Goal: Task Accomplishment & Management: Use online tool/utility

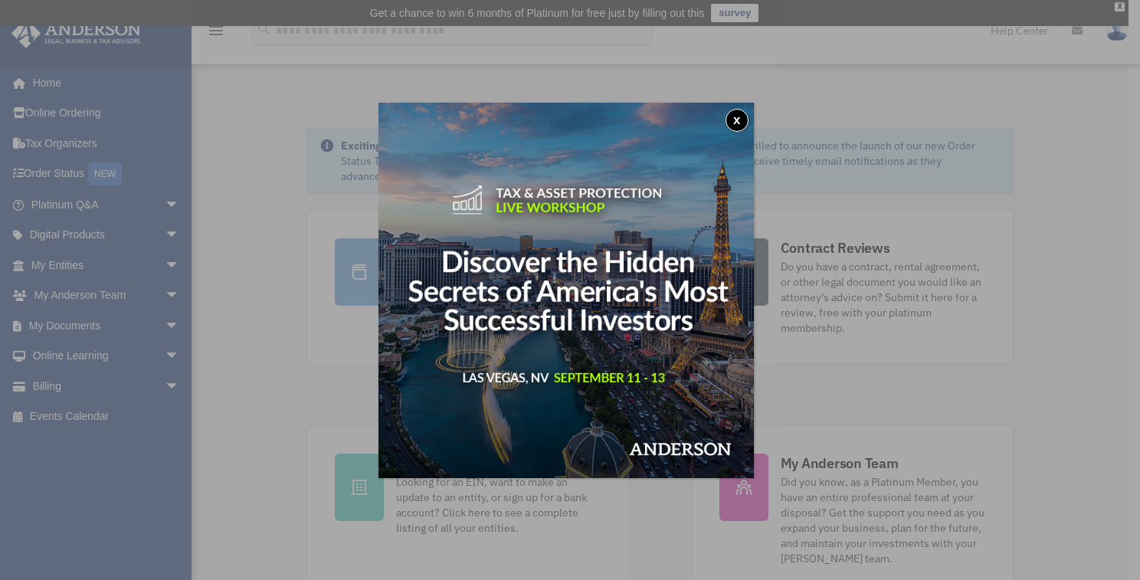
click at [736, 119] on button "x" at bounding box center [736, 120] width 23 height 23
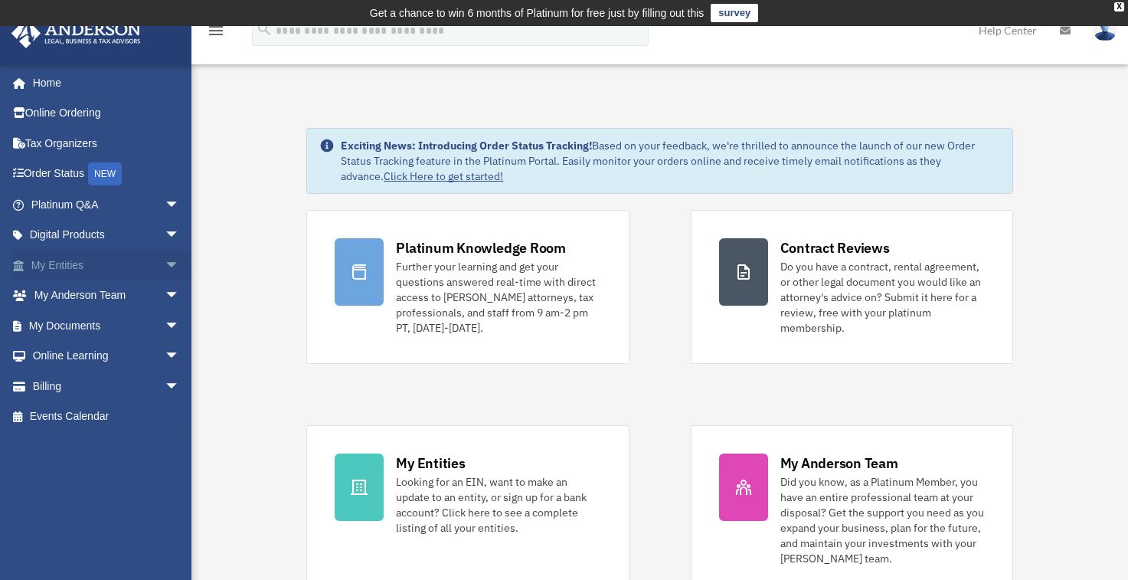
click at [165, 262] on span "arrow_drop_down" at bounding box center [180, 265] width 31 height 31
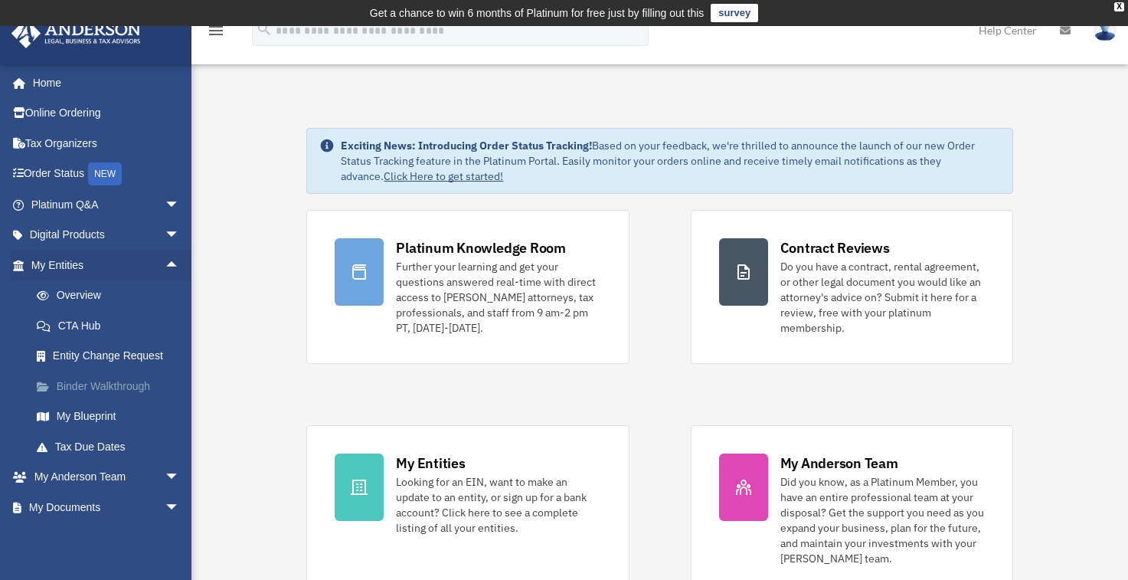
click at [95, 381] on link "Binder Walkthrough" at bounding box center [112, 386] width 182 height 31
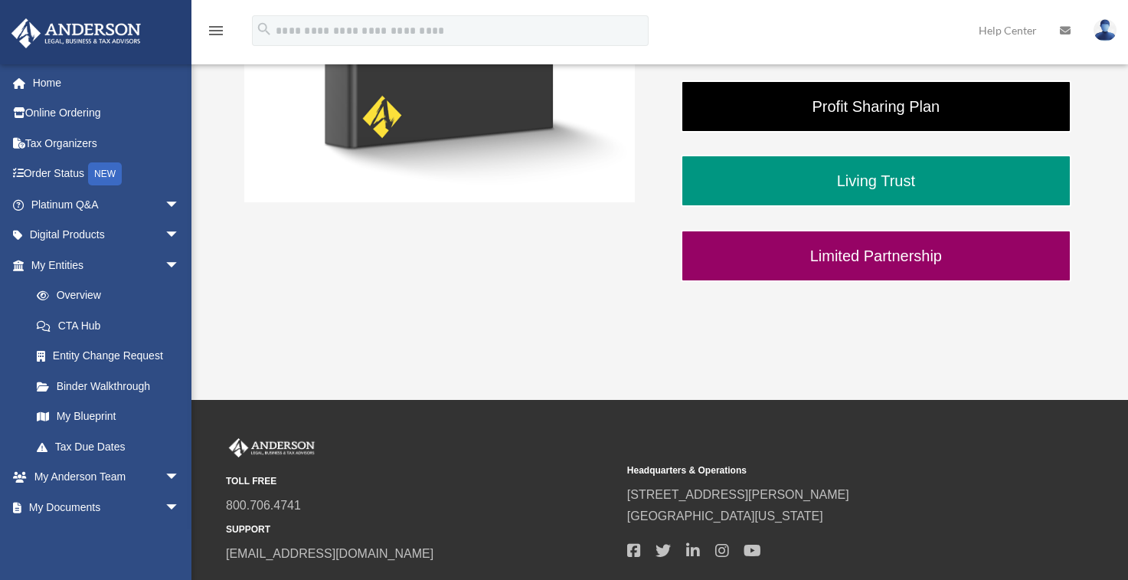
scroll to position [536, 0]
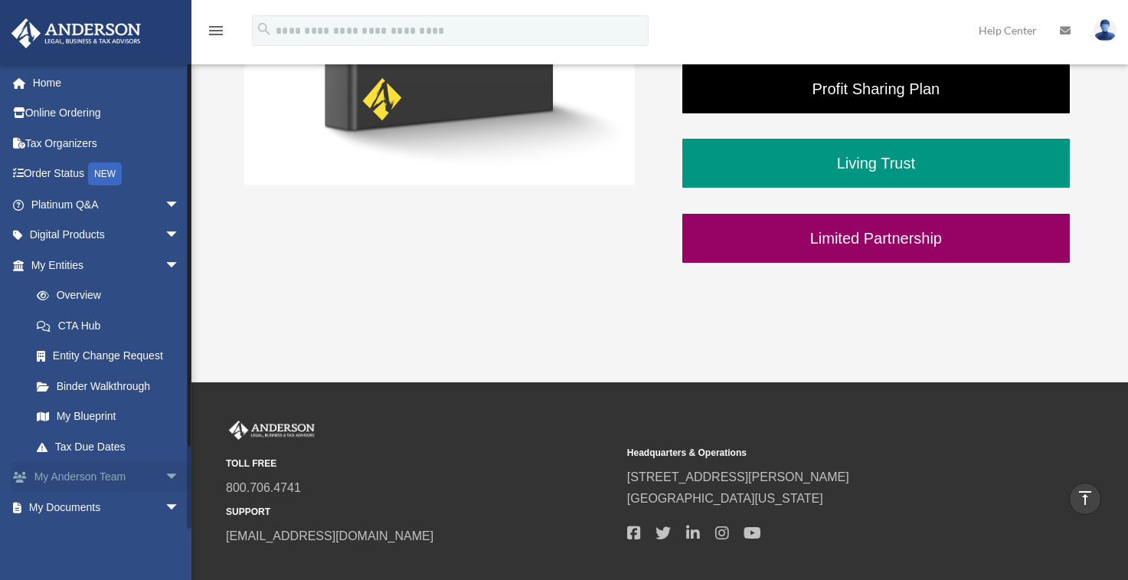
click at [165, 477] on span "arrow_drop_down" at bounding box center [180, 477] width 31 height 31
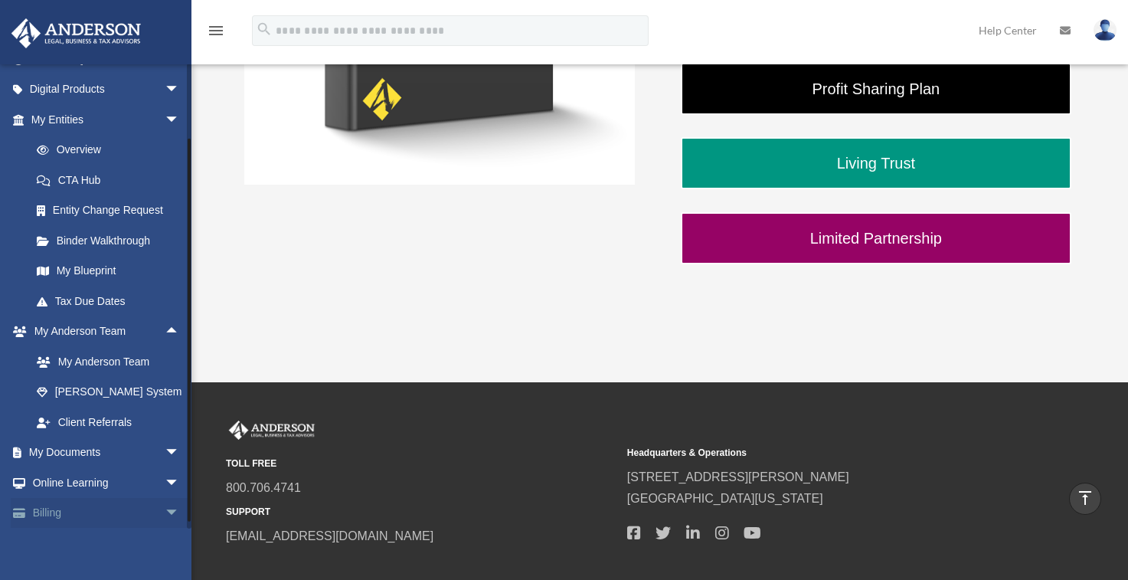
scroll to position [178, 0]
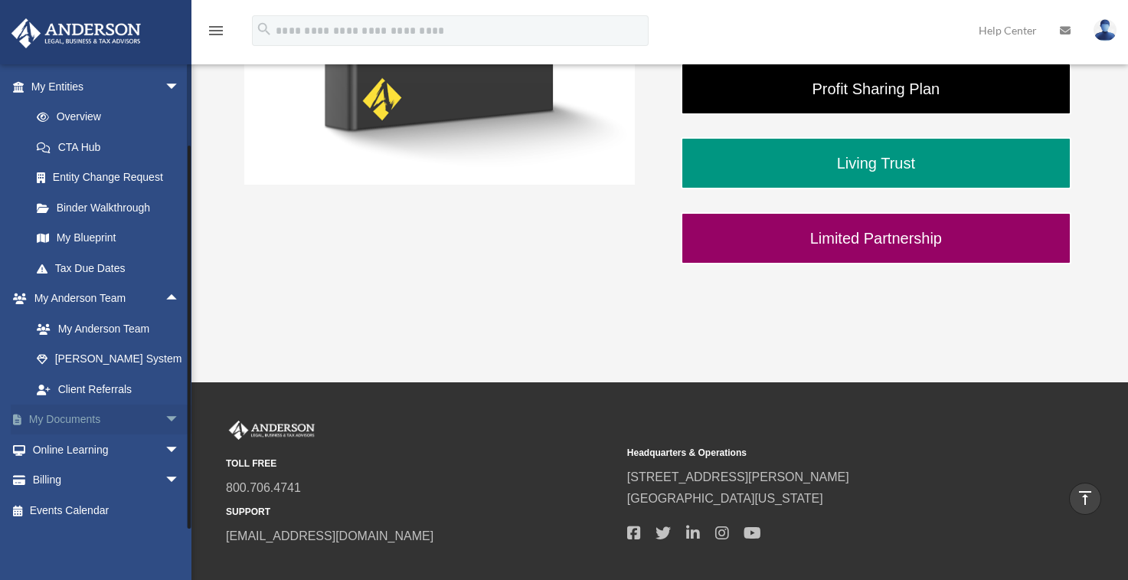
click at [165, 419] on span "arrow_drop_down" at bounding box center [180, 419] width 31 height 31
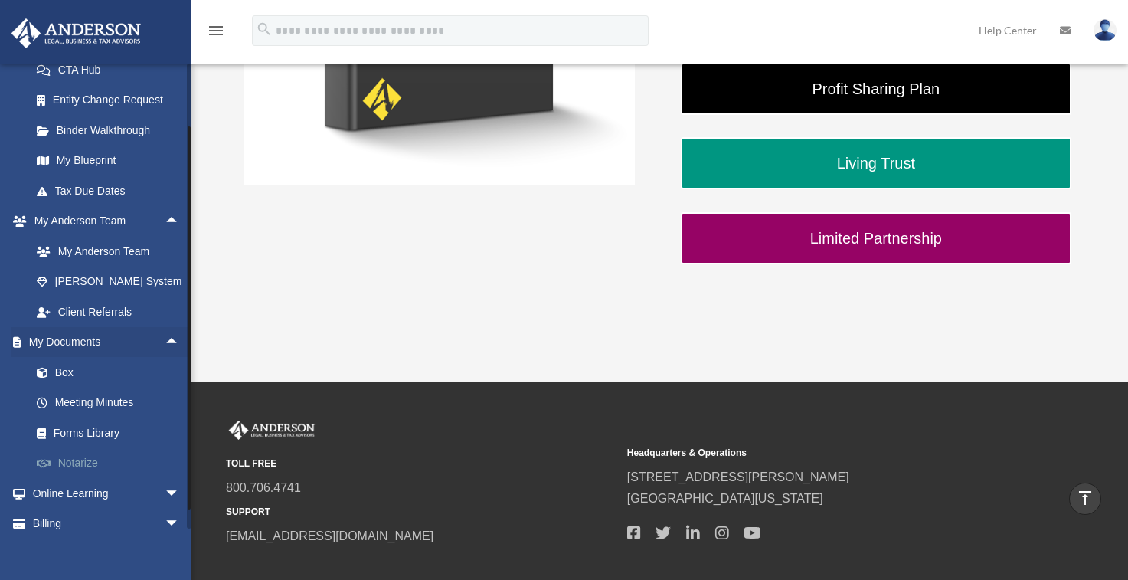
scroll to position [299, 0]
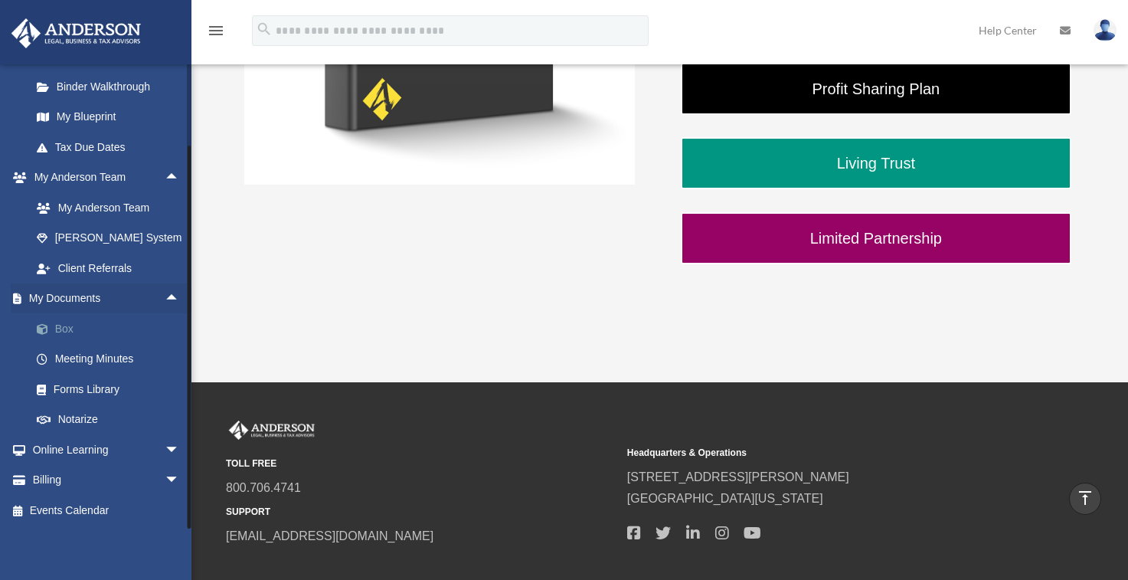
click at [71, 332] on link "Box" at bounding box center [112, 328] width 182 height 31
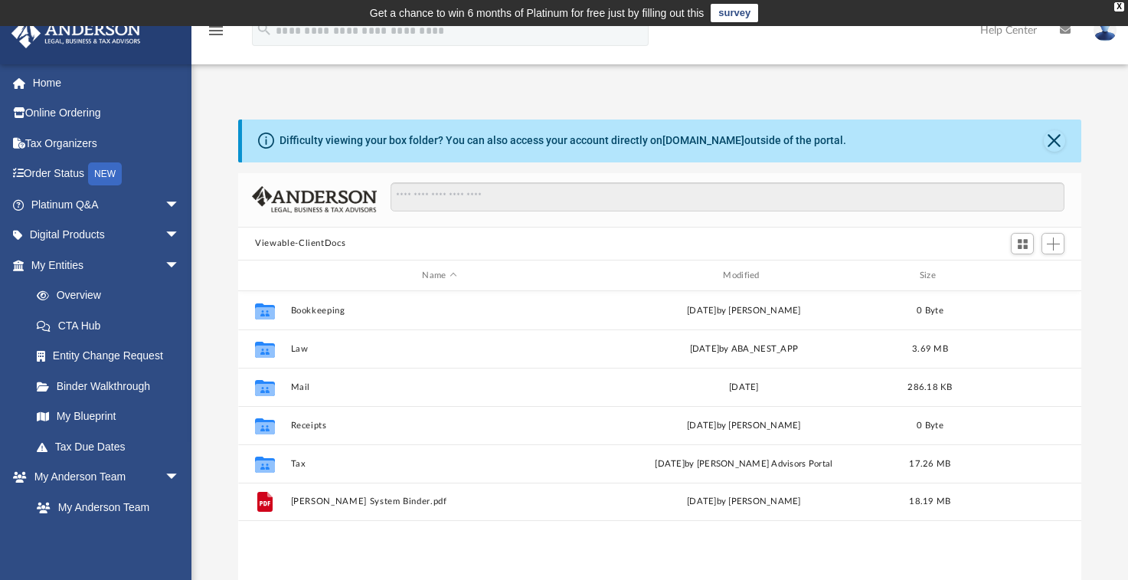
scroll to position [153, 0]
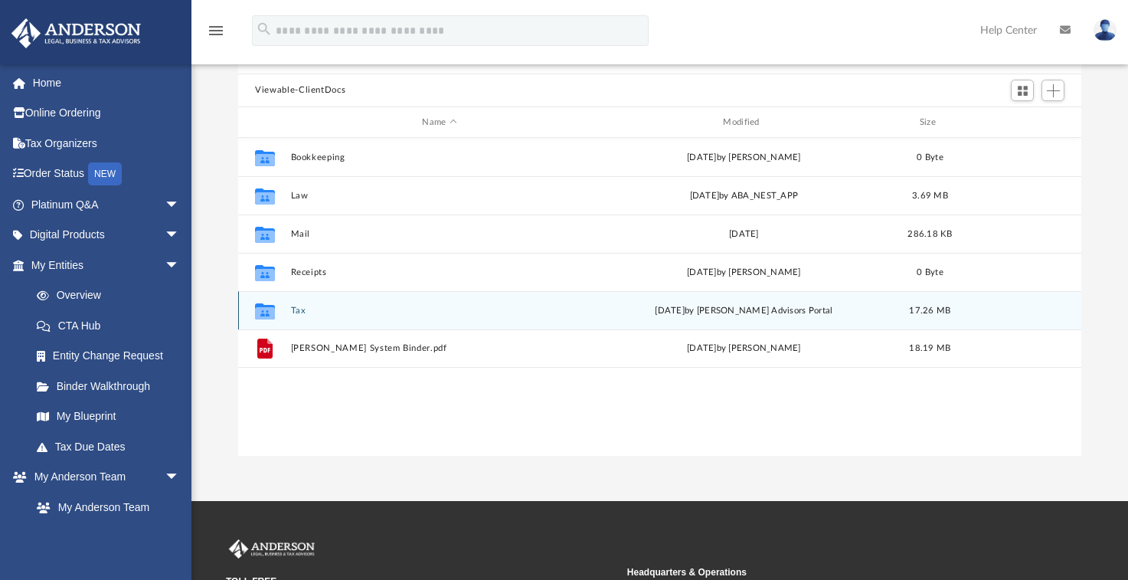
click at [293, 308] on button "Tax" at bounding box center [440, 311] width 298 height 10
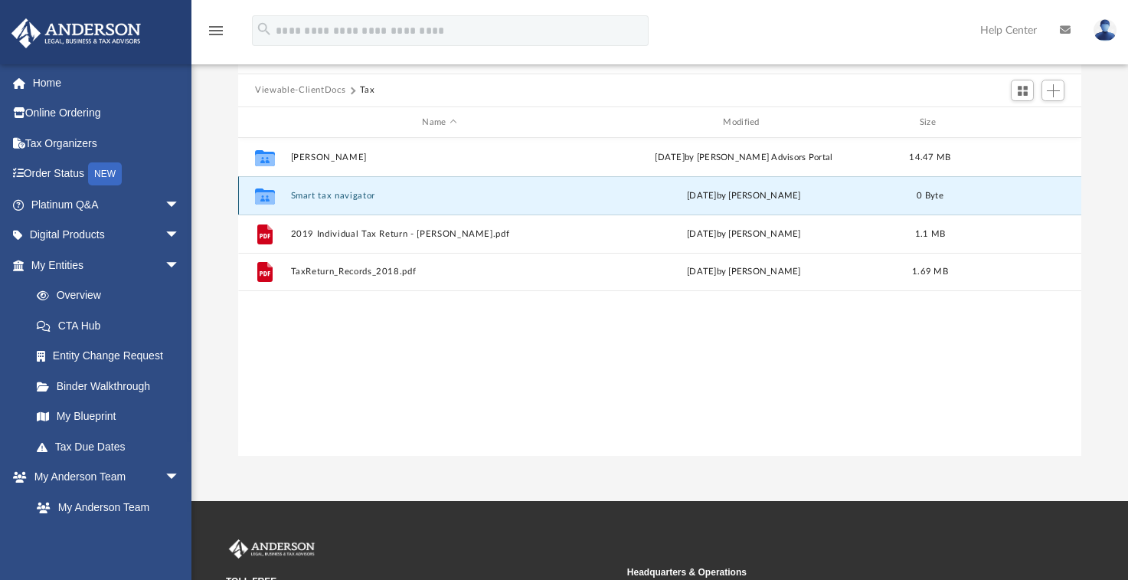
click at [336, 191] on button "Smart tax navigator" at bounding box center [440, 196] width 298 height 10
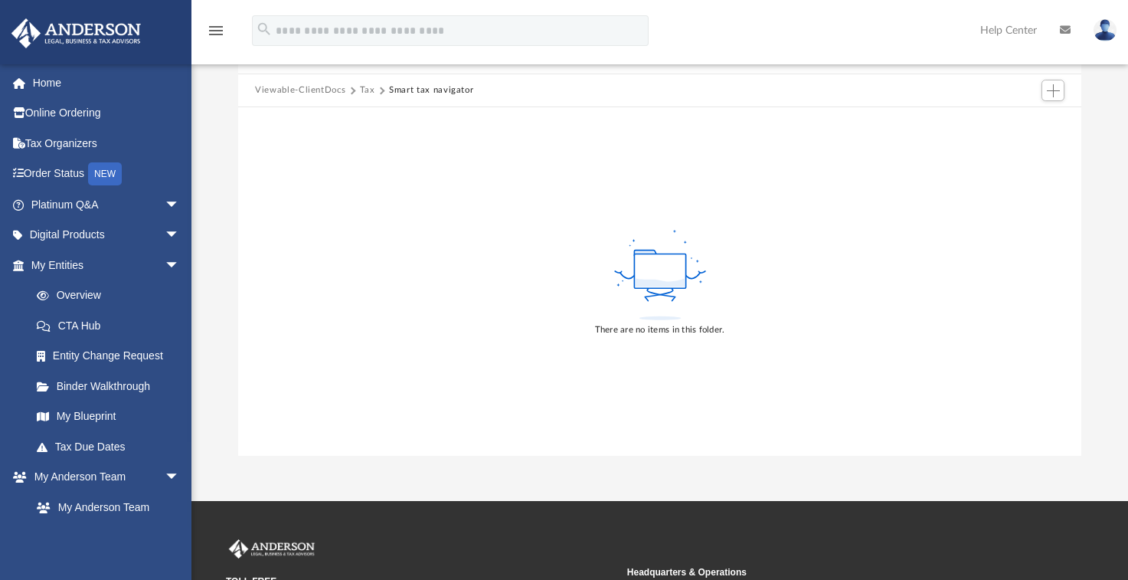
click at [669, 261] on rect at bounding box center [659, 270] width 51 height 34
click at [1056, 87] on span "Add" at bounding box center [1053, 90] width 13 height 13
click at [1025, 113] on li "Upload" at bounding box center [1031, 121] width 49 height 16
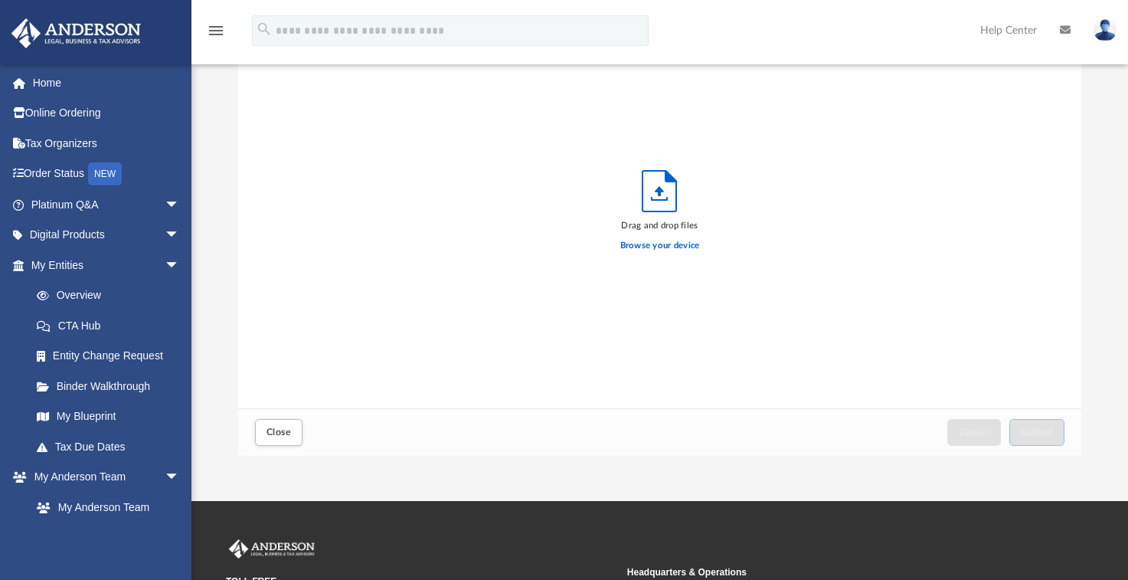
scroll to position [377, 832]
click at [653, 247] on label "Browse your device" at bounding box center [660, 246] width 80 height 14
click at [0, 0] on input "Browse your device" at bounding box center [0, 0] width 0 height 0
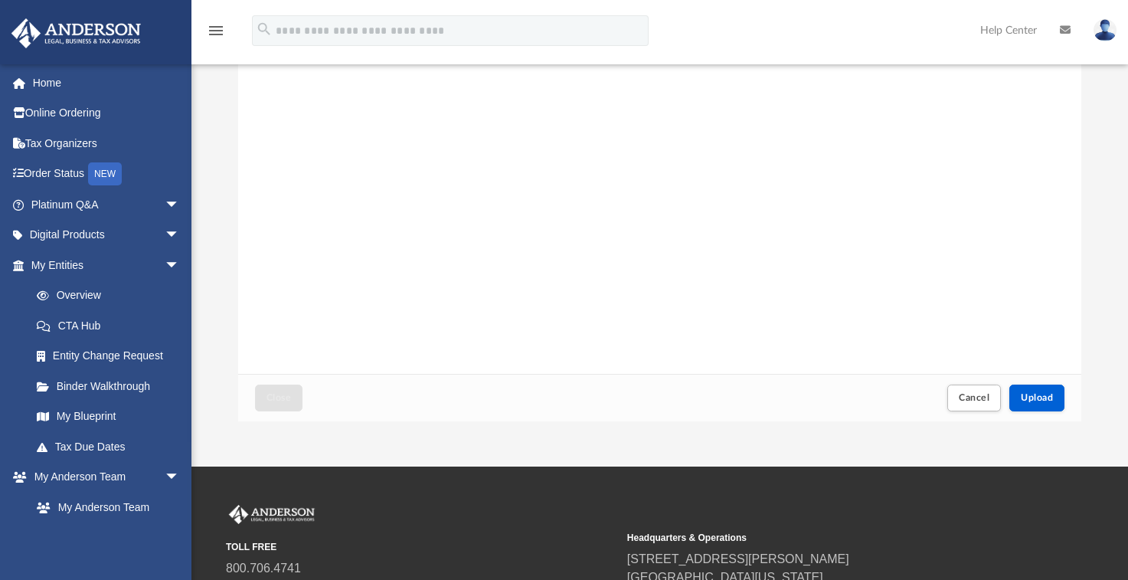
scroll to position [348, 0]
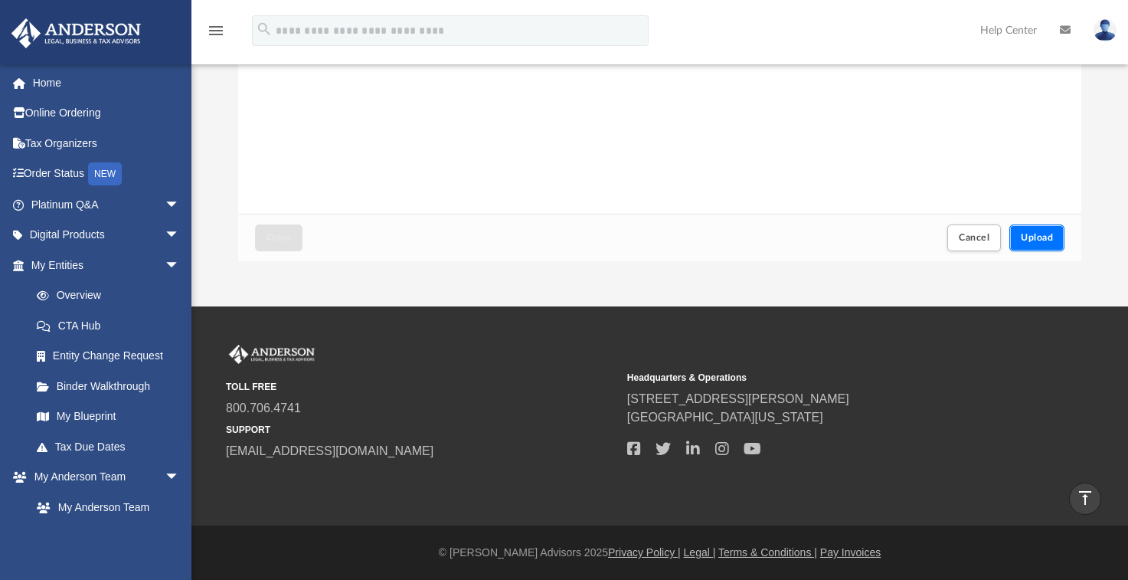
click at [1036, 240] on span "Upload" at bounding box center [1037, 237] width 32 height 9
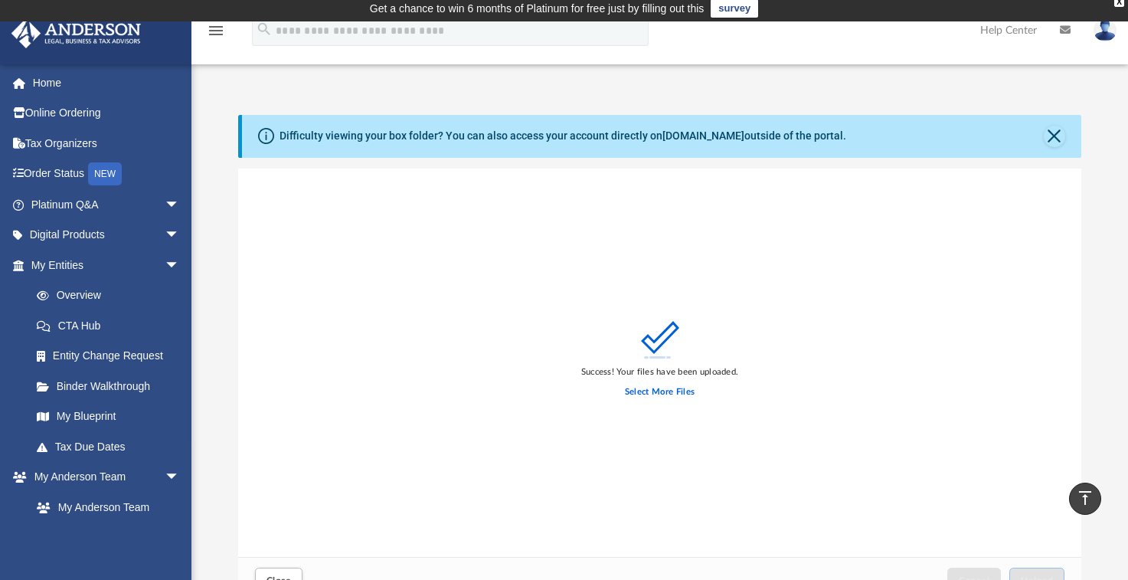
scroll to position [0, 0]
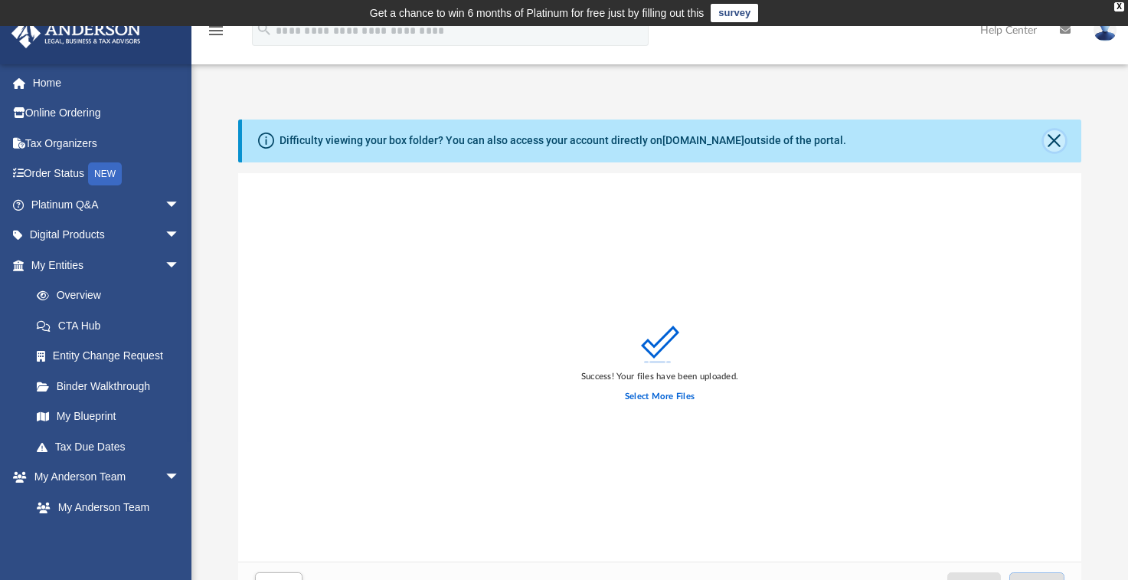
click at [1058, 139] on button "Close" at bounding box center [1054, 140] width 21 height 21
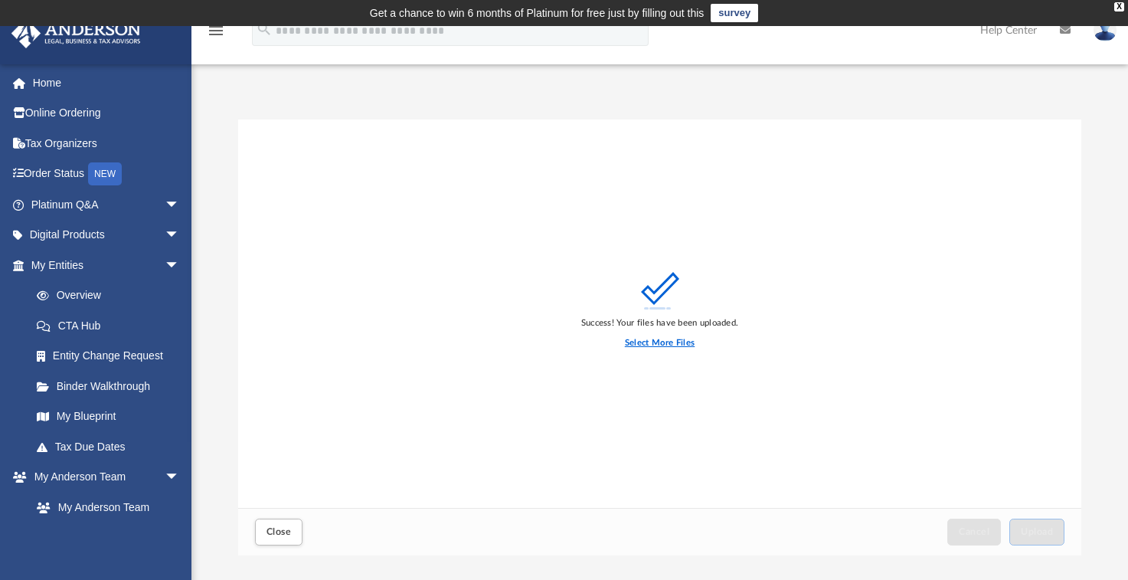
click at [663, 339] on label "Select More Files" at bounding box center [660, 343] width 70 height 14
click at [0, 0] on input "Select More Files" at bounding box center [0, 0] width 0 height 0
click at [663, 340] on label "Select More Files" at bounding box center [660, 343] width 70 height 14
click at [0, 0] on input "Select More Files" at bounding box center [0, 0] width 0 height 0
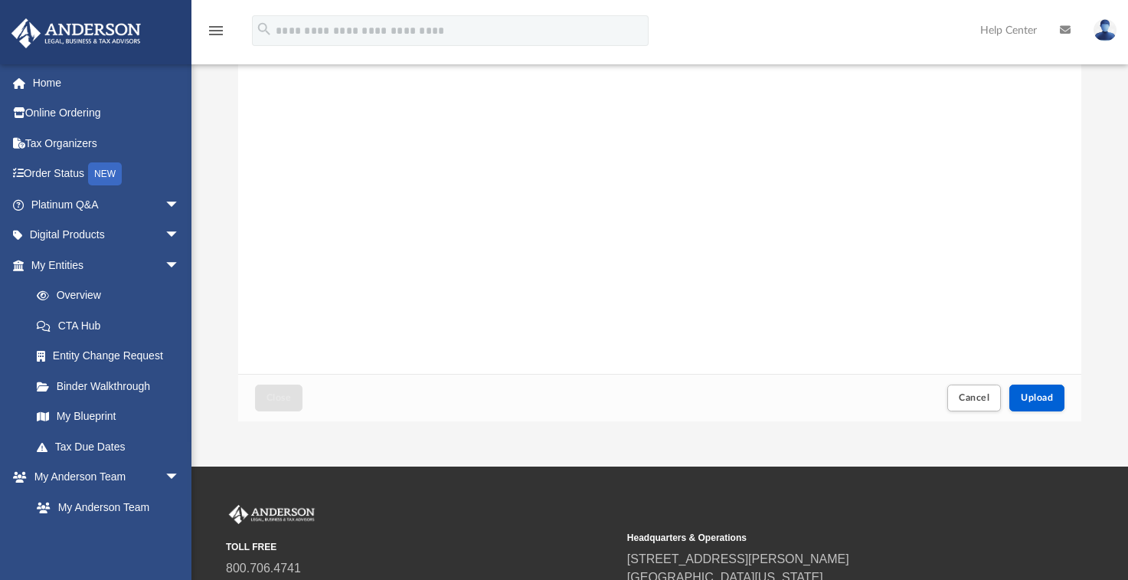
scroll to position [153, 0]
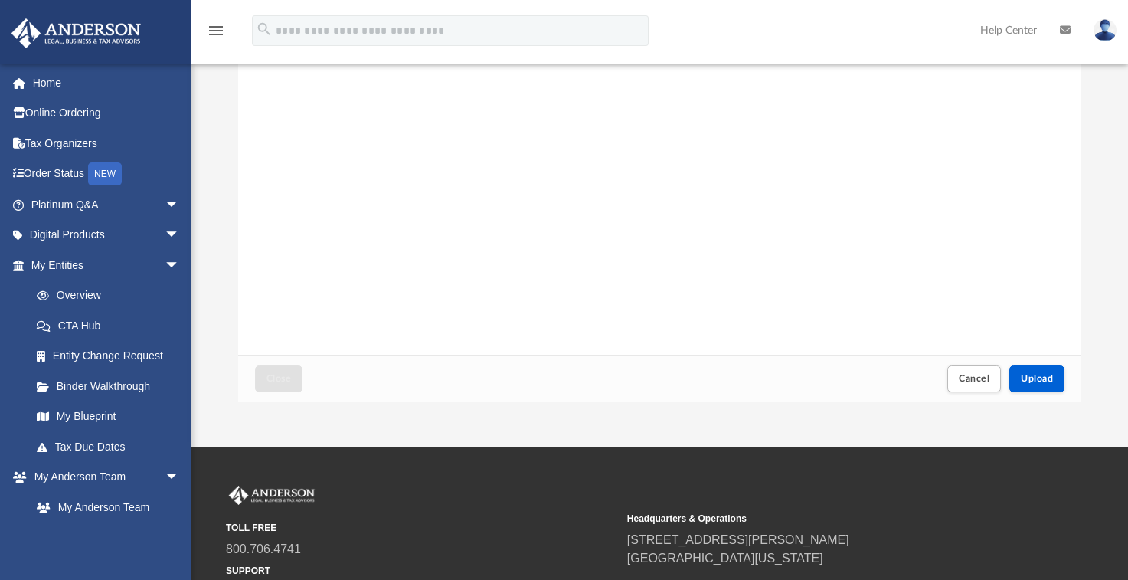
click at [1040, 394] on div "Close Cancel Upload" at bounding box center [659, 378] width 843 height 47
click at [1042, 375] on span "Upload" at bounding box center [1037, 378] width 32 height 9
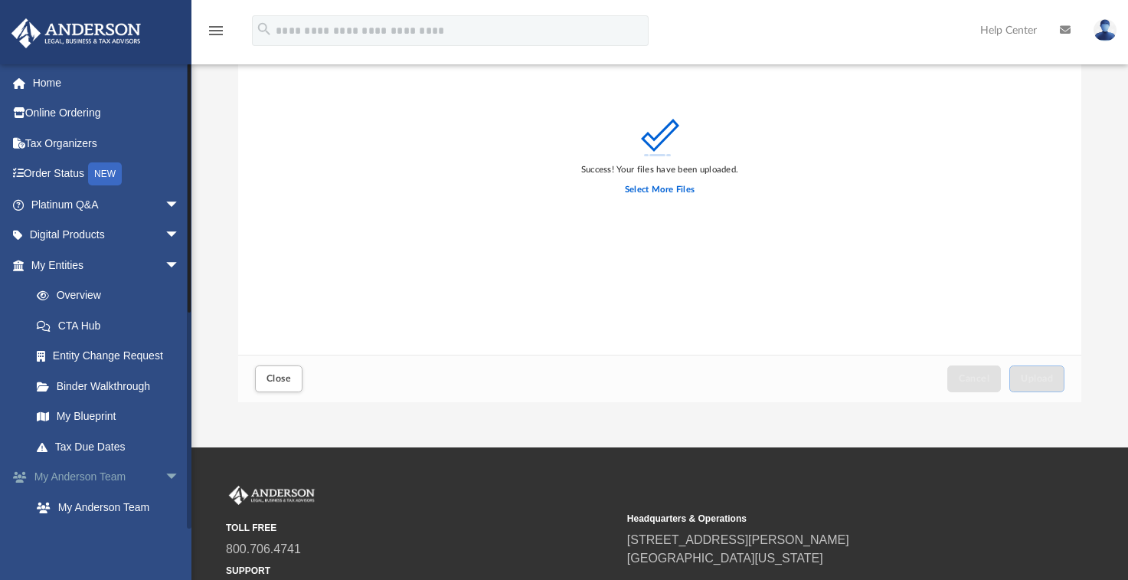
click at [165, 476] on span "arrow_drop_down" at bounding box center [180, 477] width 31 height 31
